Goal: Task Accomplishment & Management: Manage account settings

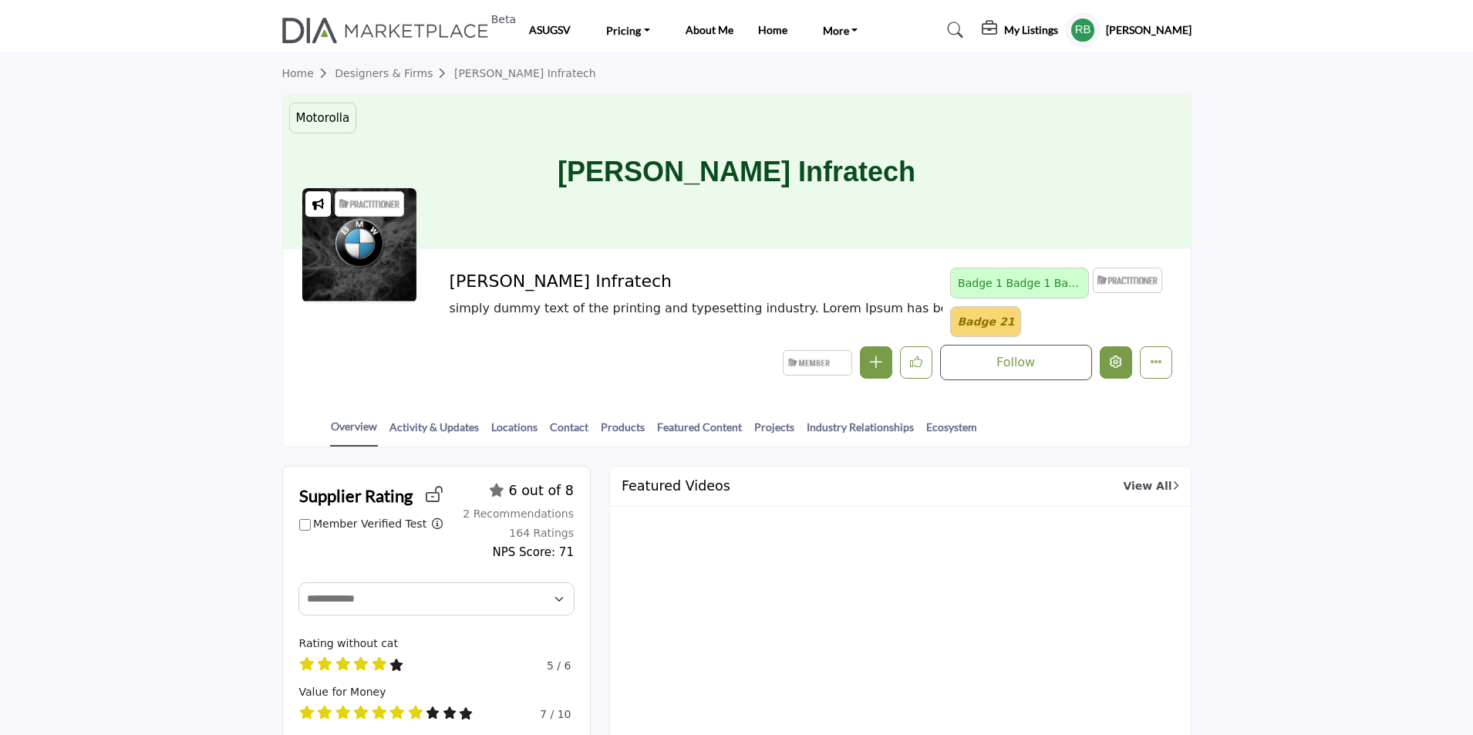
click at [1118, 360] on icon "Edit company" at bounding box center [1116, 362] width 12 height 12
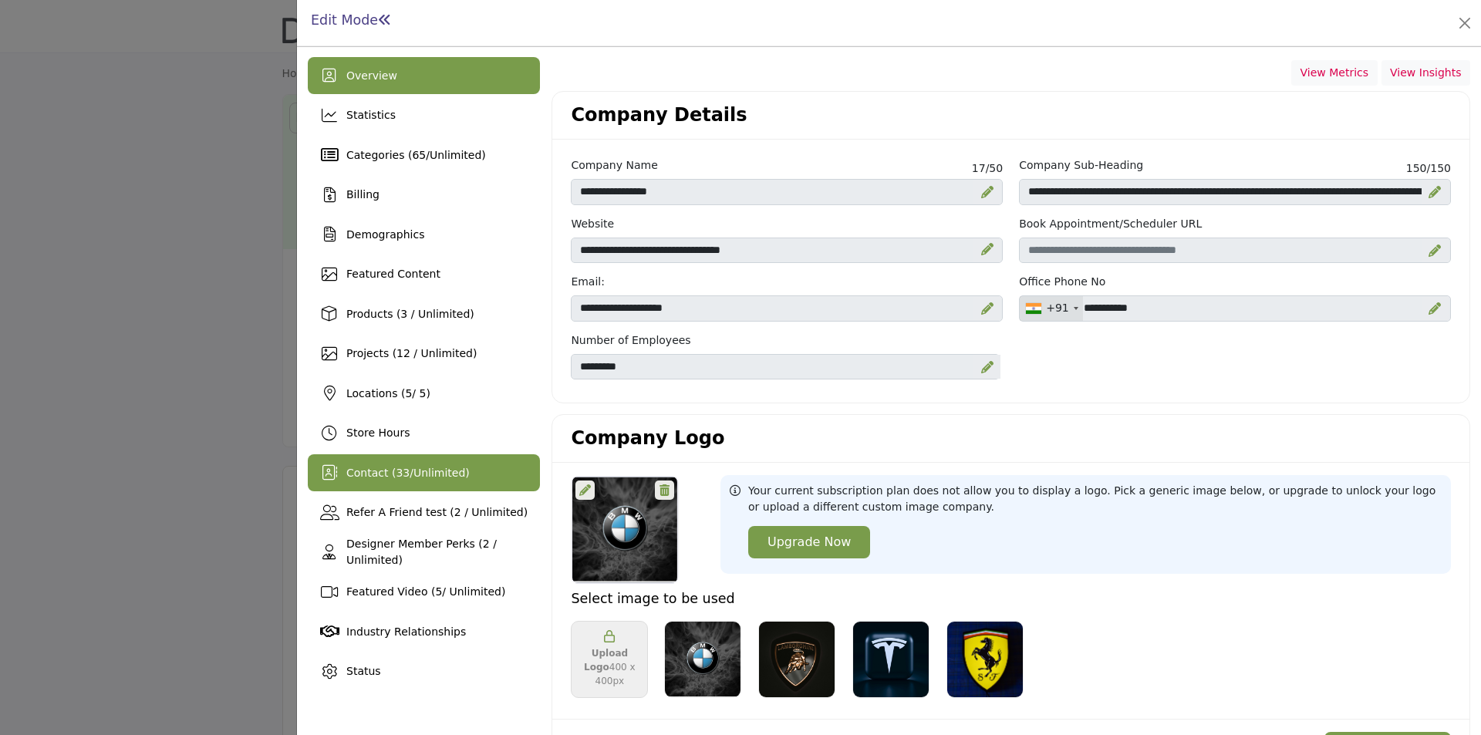
click at [397, 478] on span "33" at bounding box center [403, 473] width 14 height 12
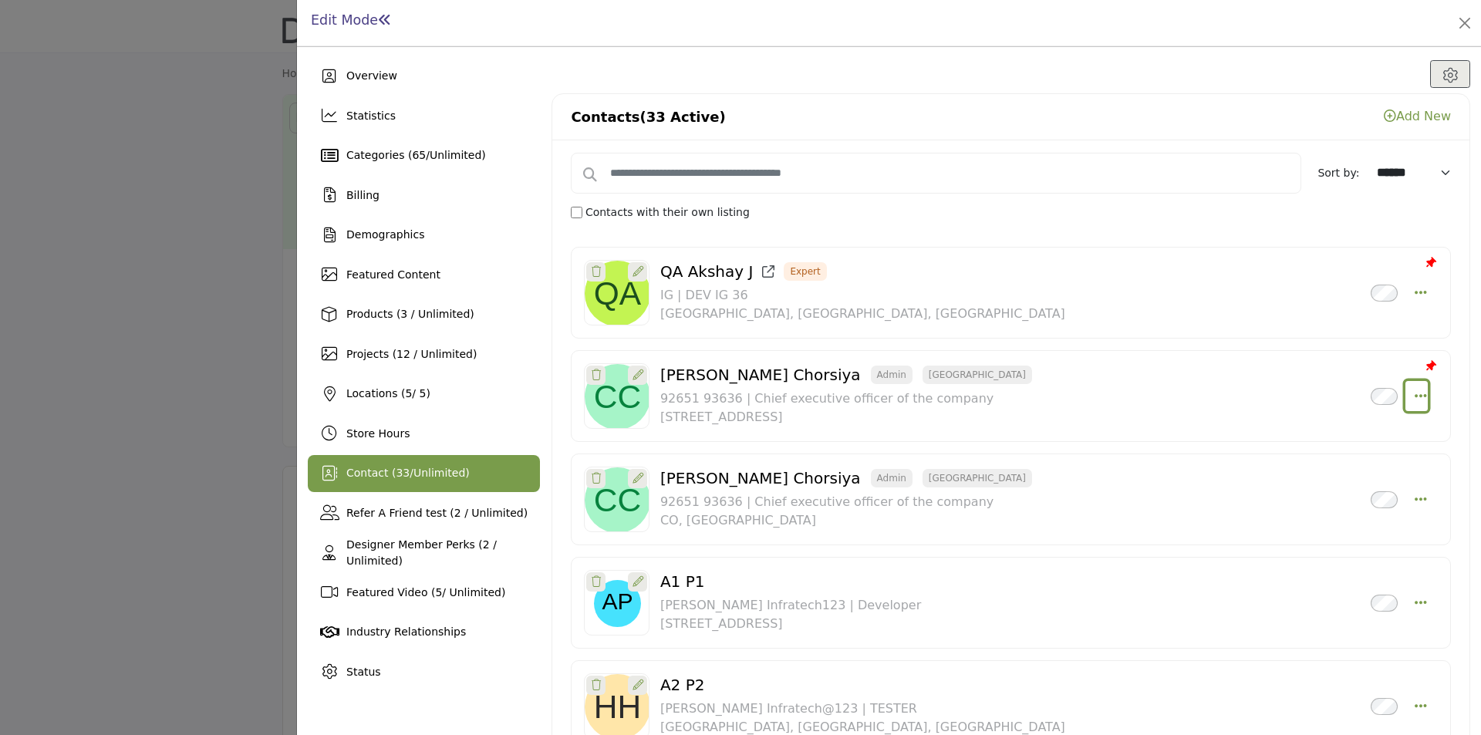
click at [1415, 393] on icon "Select Droddown options" at bounding box center [1421, 396] width 12 height 14
click at [1304, 442] on link "Edit Contact" at bounding box center [1346, 434] width 150 height 28
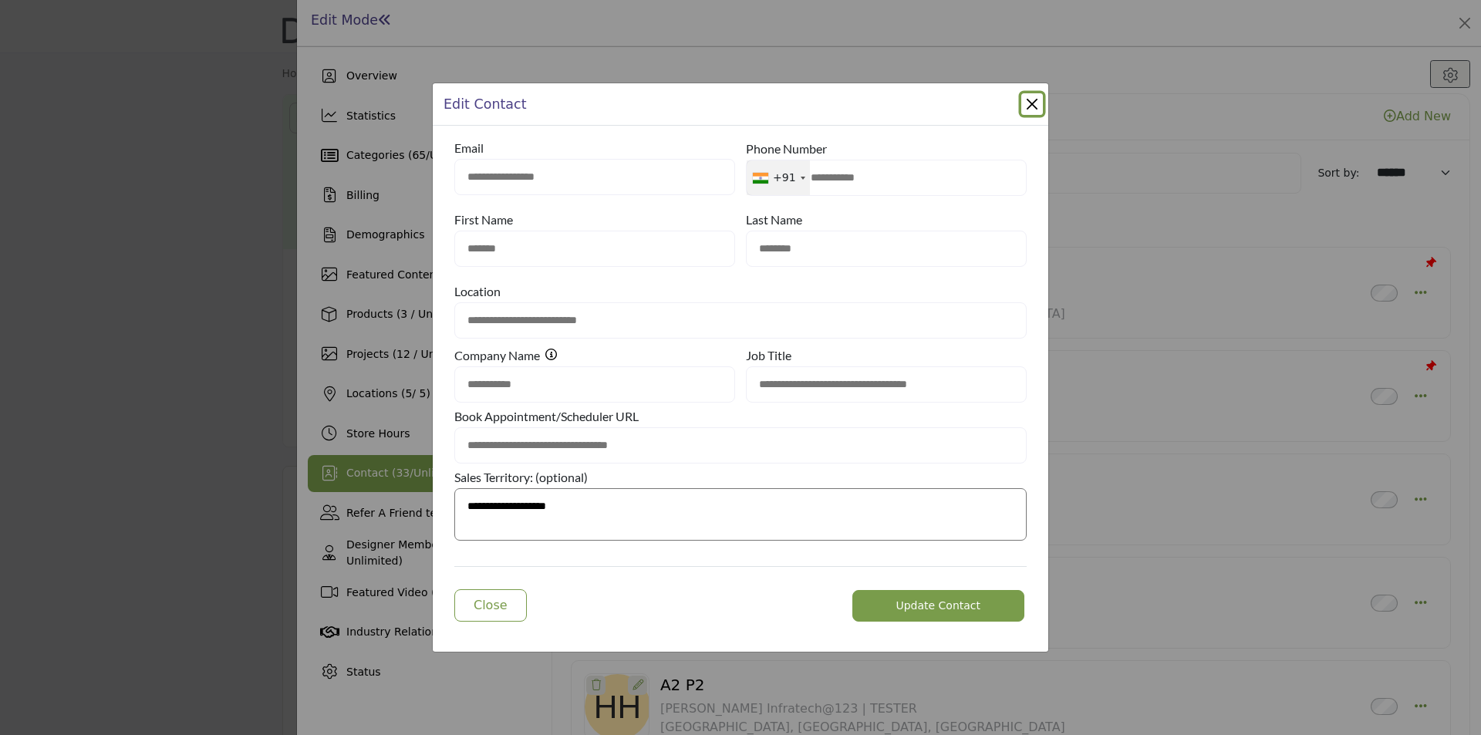
click at [1022, 97] on button "Close Modal" at bounding box center [1032, 104] width 22 height 22
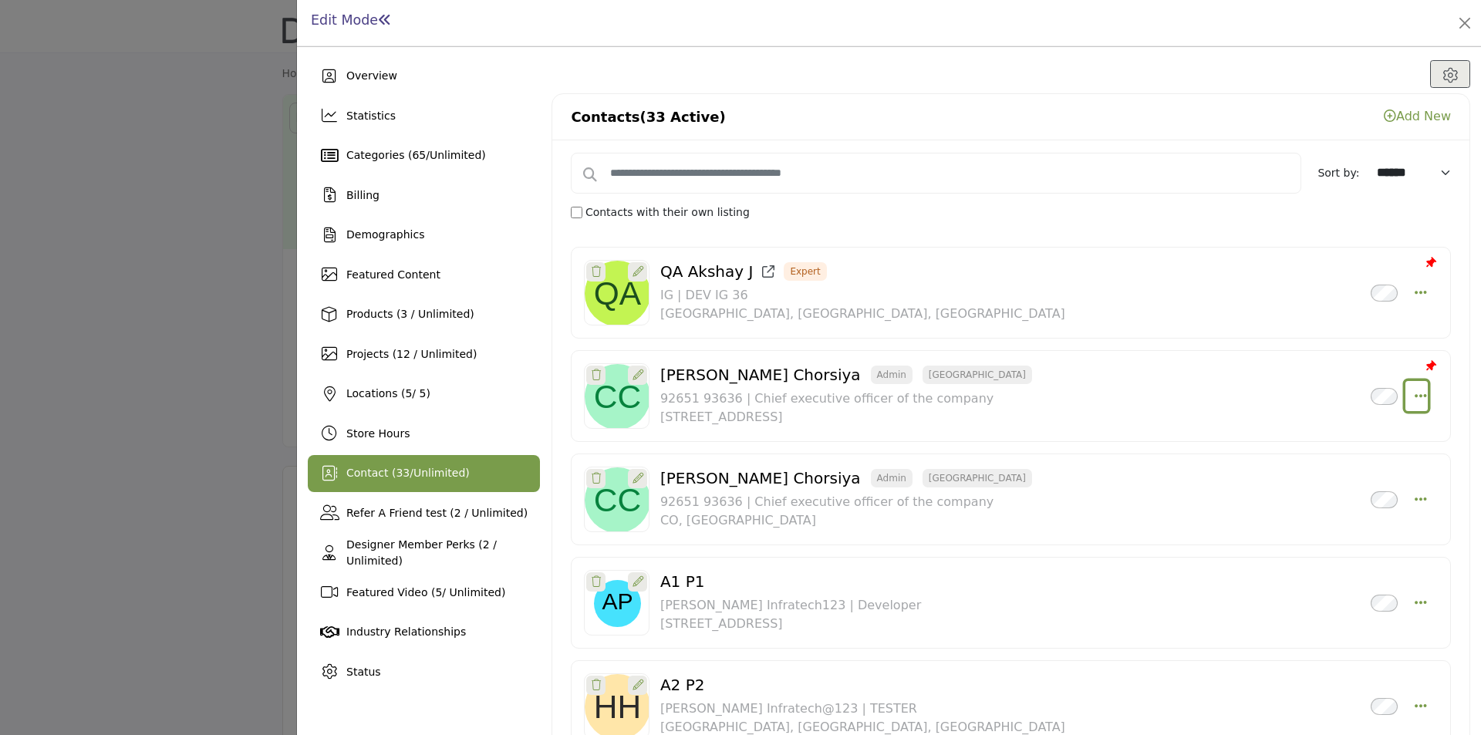
click at [1415, 390] on icon "Select Droddown options" at bounding box center [1421, 396] width 12 height 14
click at [1324, 434] on link "Edit Contact" at bounding box center [1346, 434] width 150 height 28
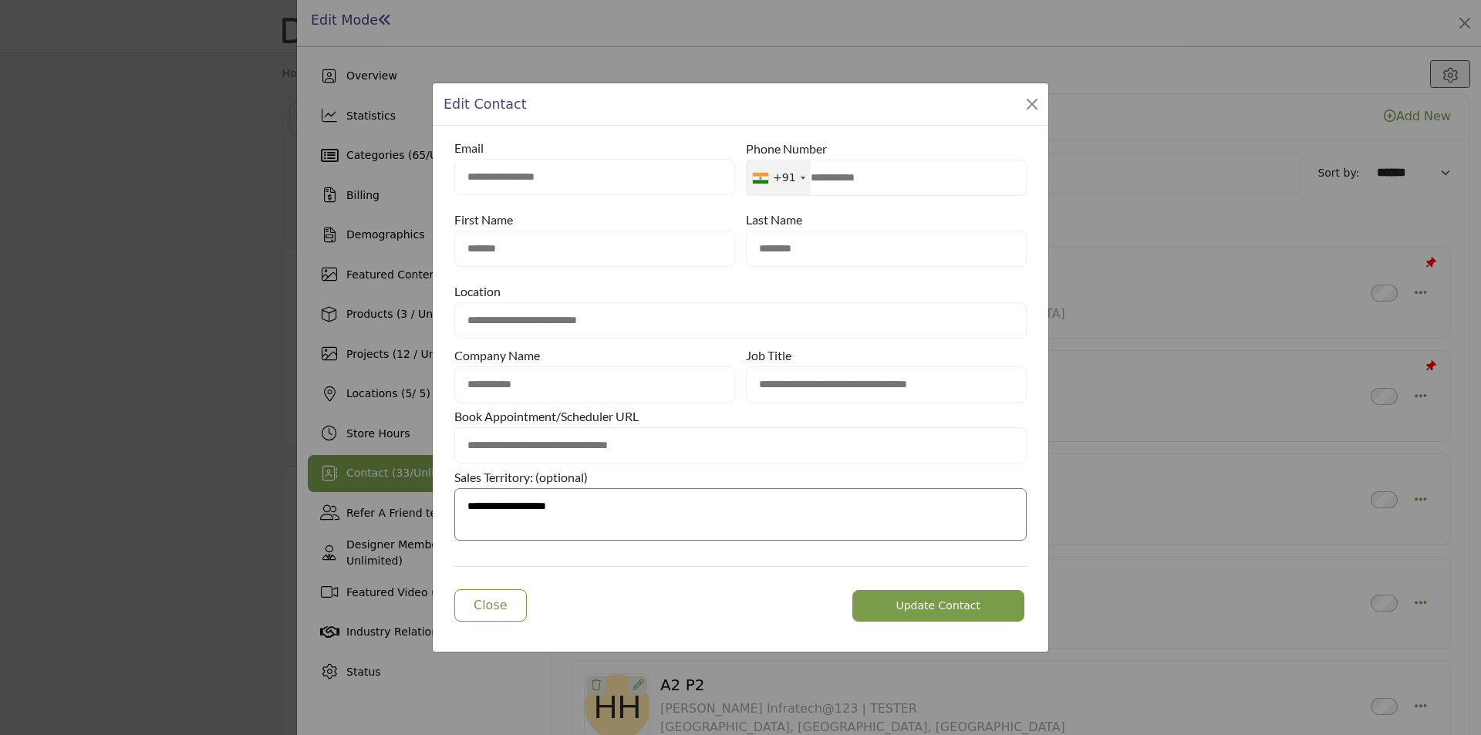
click at [600, 377] on input "**********" at bounding box center [594, 384] width 281 height 36
click at [1038, 99] on button "Close Modal" at bounding box center [1032, 104] width 22 height 22
